Goal: Information Seeking & Learning: Learn about a topic

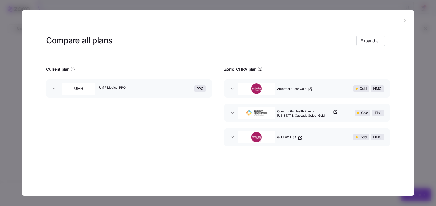
click at [403, 19] on icon "button" at bounding box center [405, 21] width 6 height 6
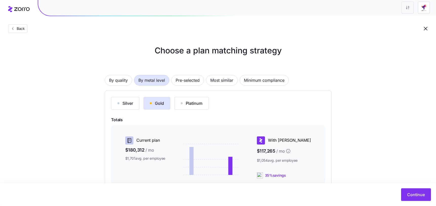
click at [20, 11] on icon at bounding box center [19, 9] width 22 height 6
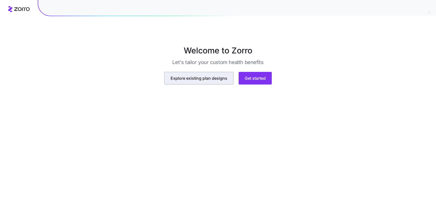
click at [197, 85] on button "Explore existing plan designs" at bounding box center [198, 78] width 69 height 13
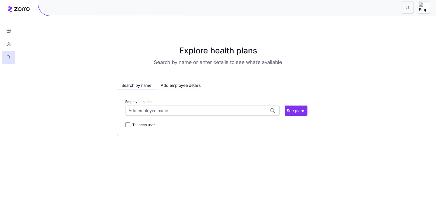
click at [328, 42] on main "Explore health plans Search by name or enter details to see what’s available Se…" at bounding box center [218, 103] width 436 height 206
